Goal: Transaction & Acquisition: Purchase product/service

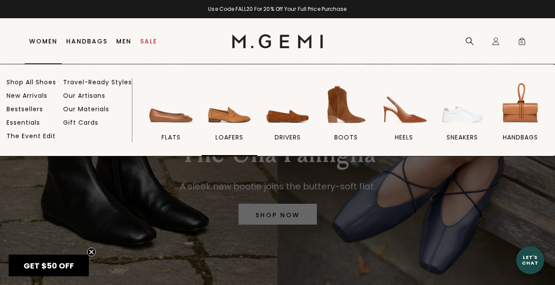
click at [227, 115] on img at bounding box center [229, 104] width 49 height 49
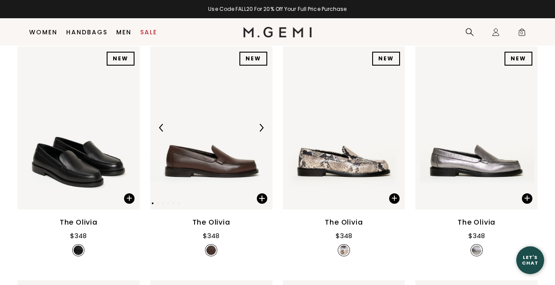
click at [219, 162] on img at bounding box center [211, 128] width 122 height 163
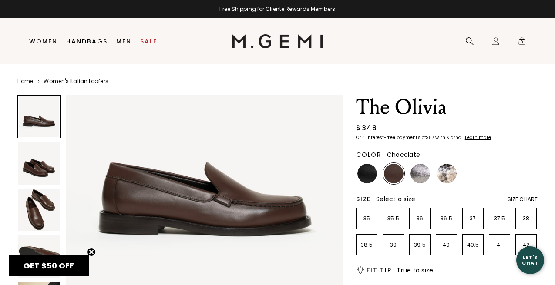
scroll to position [72, 0]
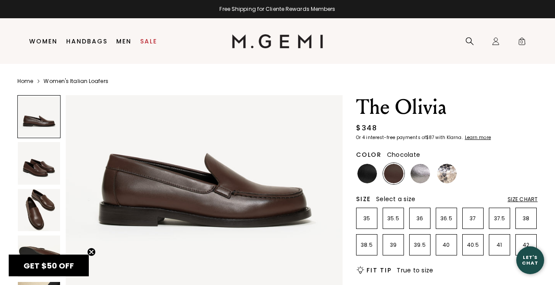
click at [33, 165] on img at bounding box center [39, 163] width 42 height 42
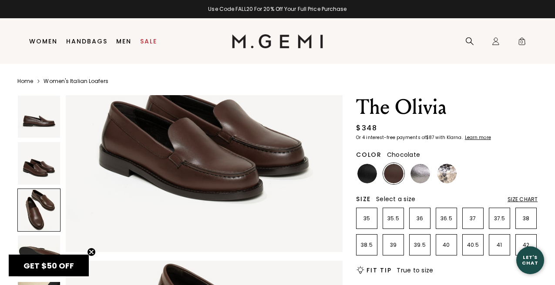
scroll to position [225, 0]
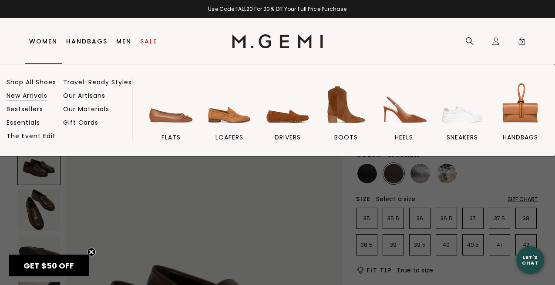
click at [23, 98] on link "New Arrivals" at bounding box center [27, 96] width 41 height 8
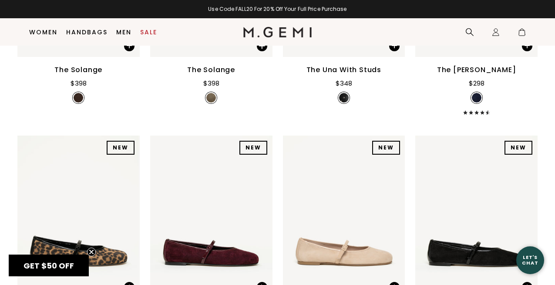
scroll to position [1064, 0]
